Goal: Consume media (video, audio)

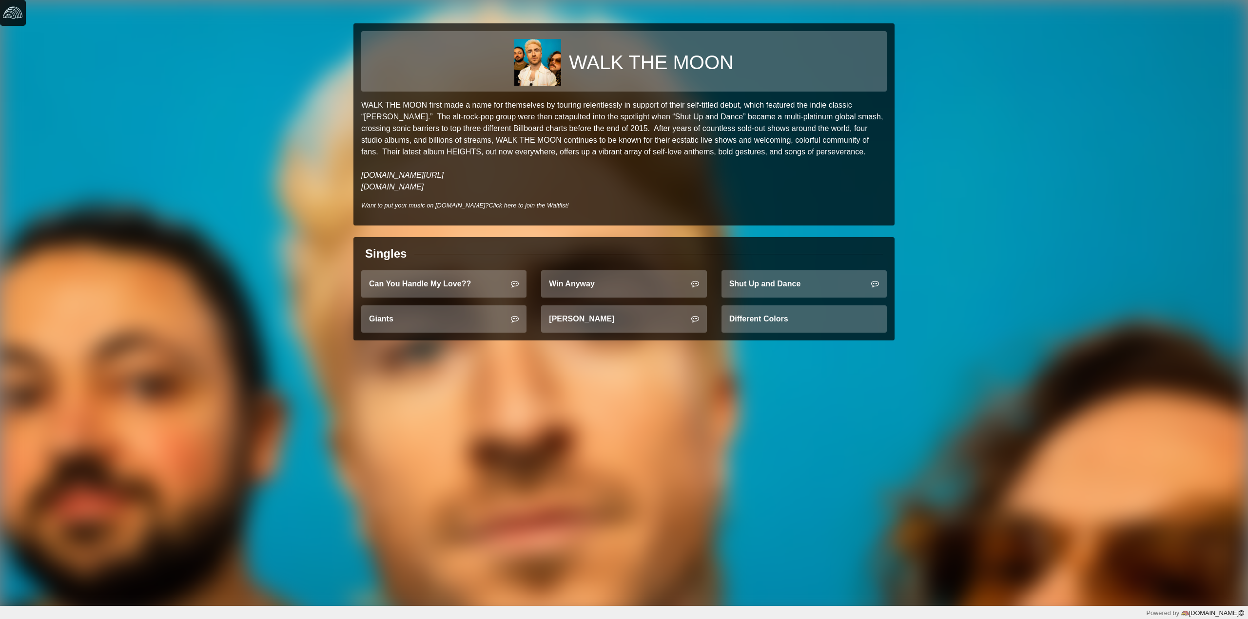
click at [18, 5] on img at bounding box center [12, 12] width 19 height 19
click at [678, 333] on div "[PERSON_NAME]" at bounding box center [624, 323] width 180 height 35
click at [638, 321] on link "[PERSON_NAME]" at bounding box center [623, 319] width 165 height 27
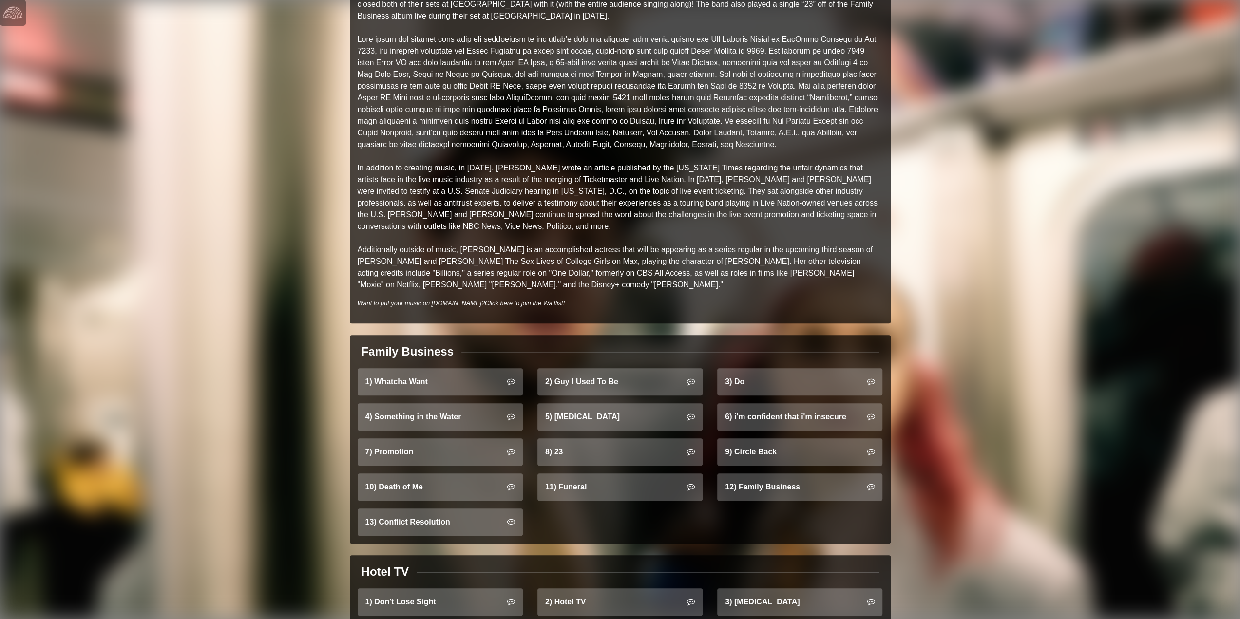
scroll to position [341, 0]
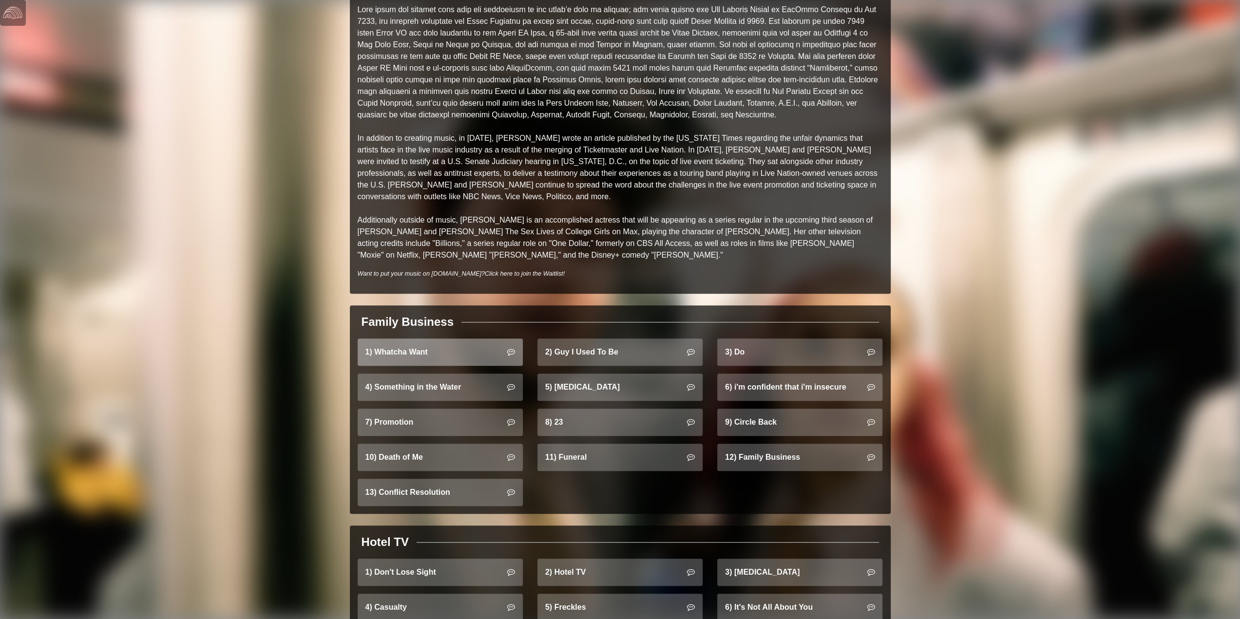
click at [401, 342] on link "1) Whatcha Want" at bounding box center [440, 352] width 165 height 27
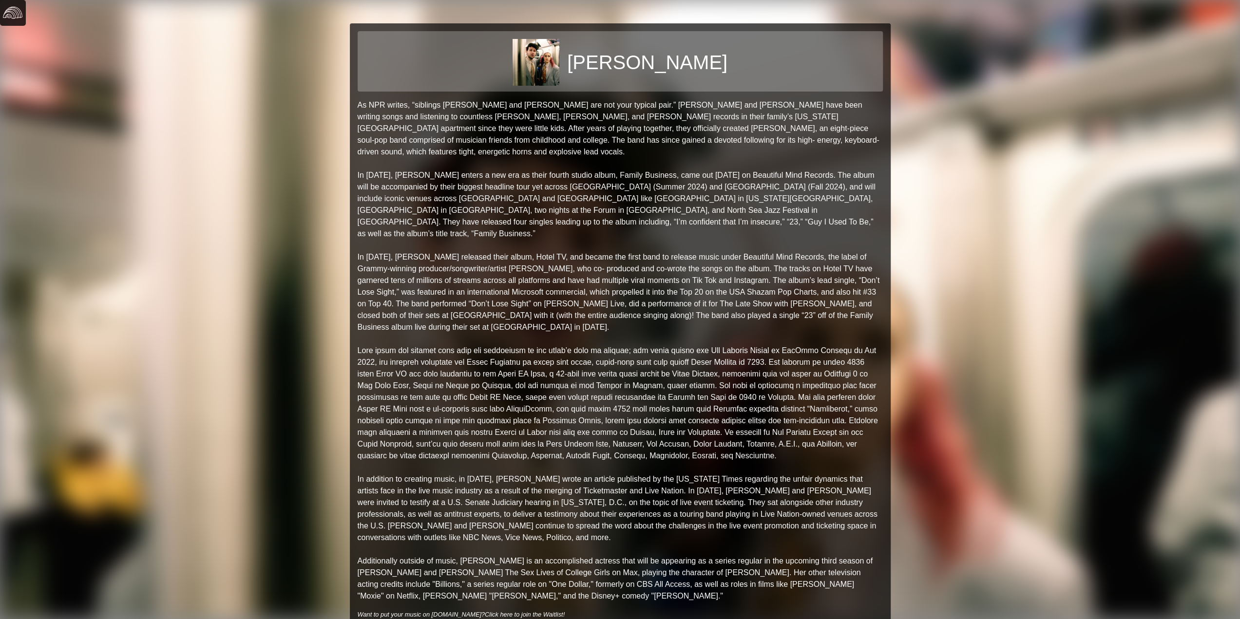
click at [11, 18] on img at bounding box center [12, 12] width 19 height 19
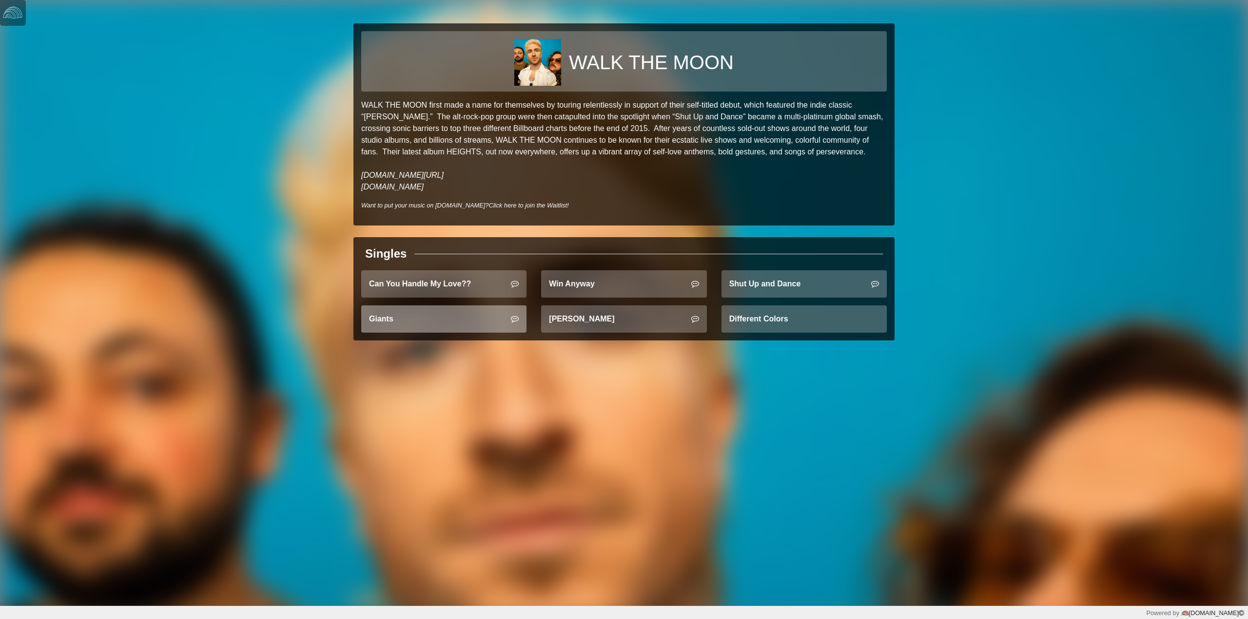
click at [425, 320] on link "Giants" at bounding box center [443, 319] width 165 height 27
